Goal: Task Accomplishment & Management: Use online tool/utility

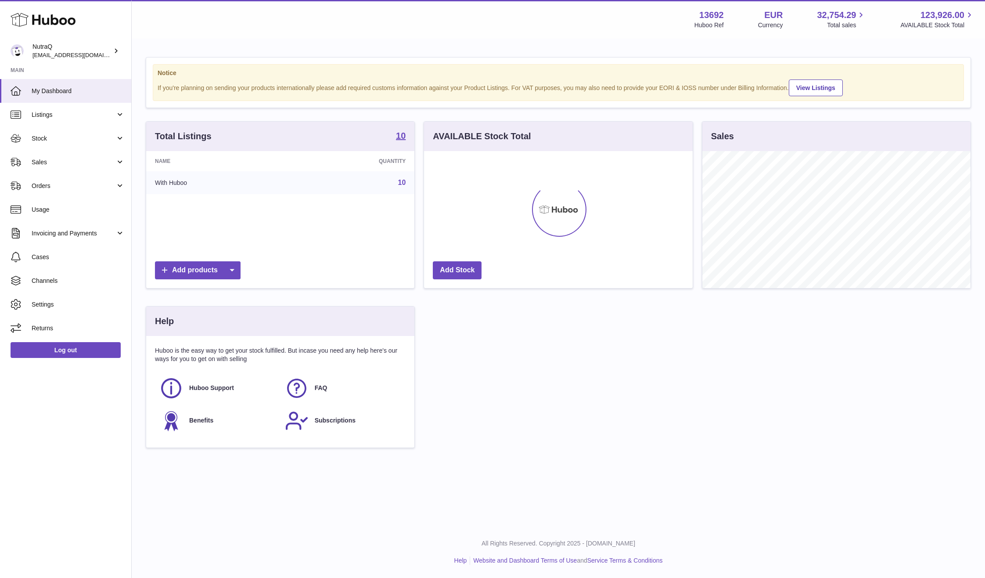
scroll to position [137, 269]
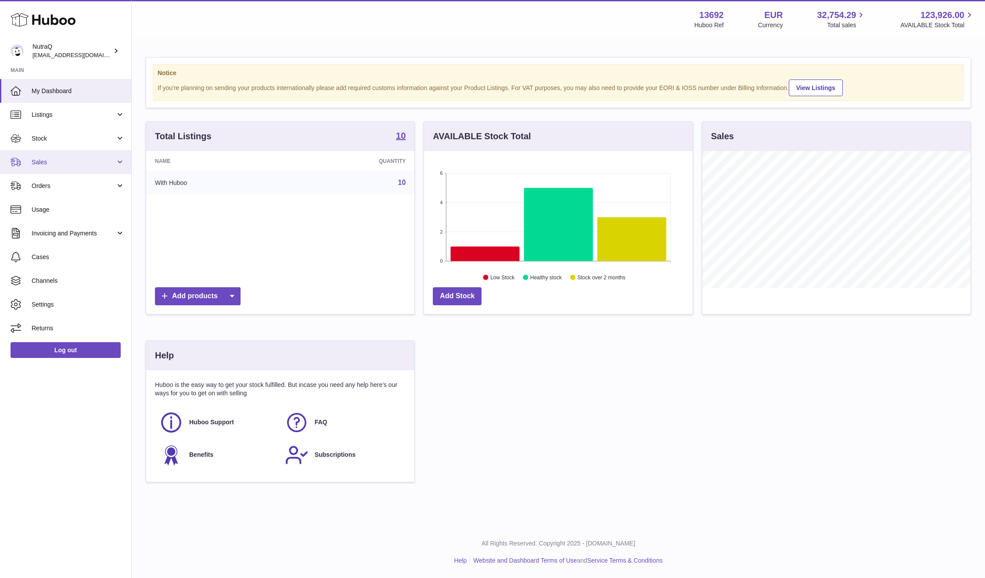
click at [87, 161] on span "Sales" at bounding box center [74, 162] width 84 height 8
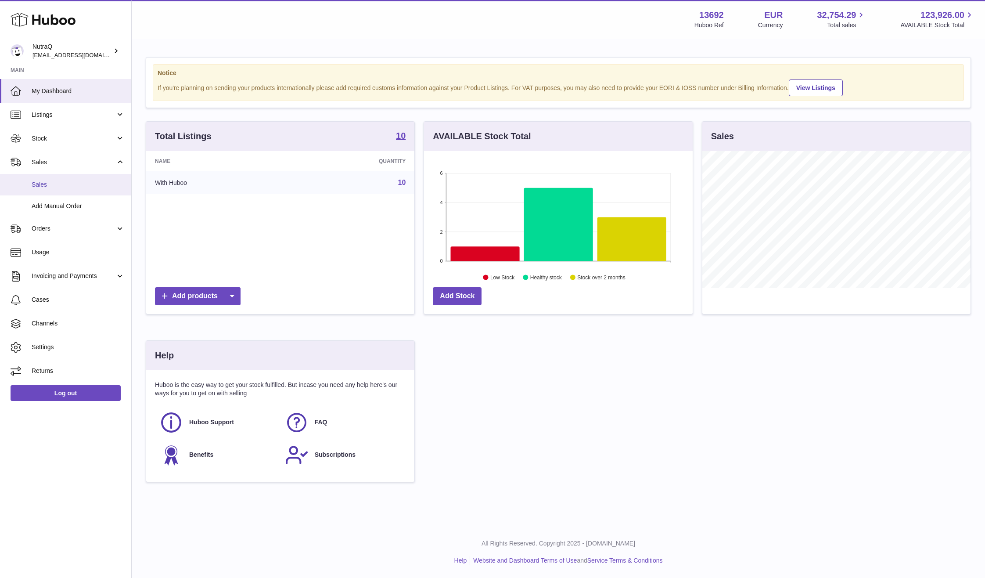
click at [99, 183] on span "Sales" at bounding box center [78, 184] width 93 height 8
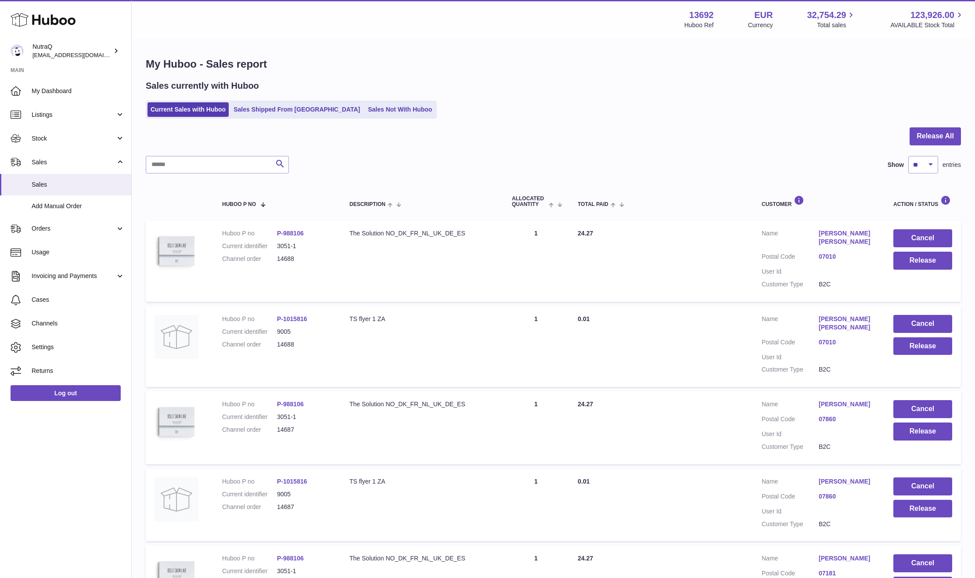
click at [932, 124] on div "My Huboo - Sales report Sales currently with Huboo Current Sales with Huboo Sal…" at bounding box center [554, 552] width 844 height 1025
click at [926, 142] on button "Release All" at bounding box center [935, 136] width 51 height 18
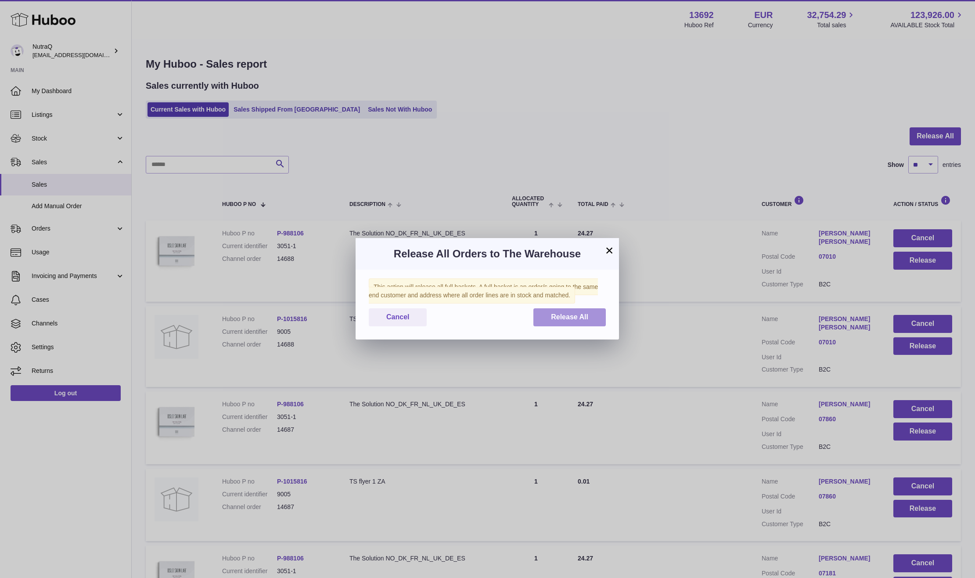
click at [567, 317] on span "Release All" at bounding box center [569, 316] width 37 height 7
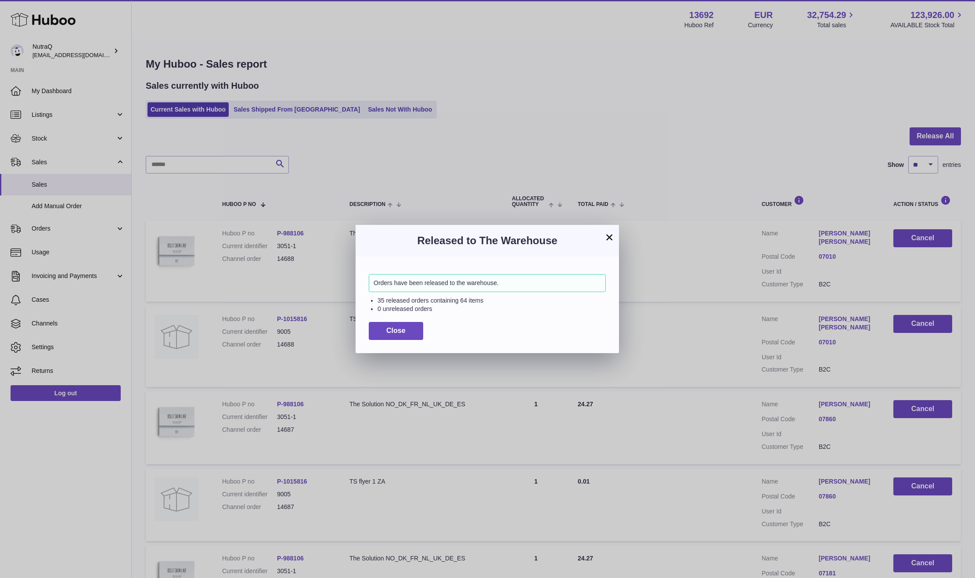
click at [409, 341] on div "Orders have been released to the warehouse. 35 released orders containing 64 it…" at bounding box center [487, 304] width 263 height 96
click at [409, 333] on button "Close" at bounding box center [396, 331] width 54 height 18
